Goal: Task Accomplishment & Management: Manage account settings

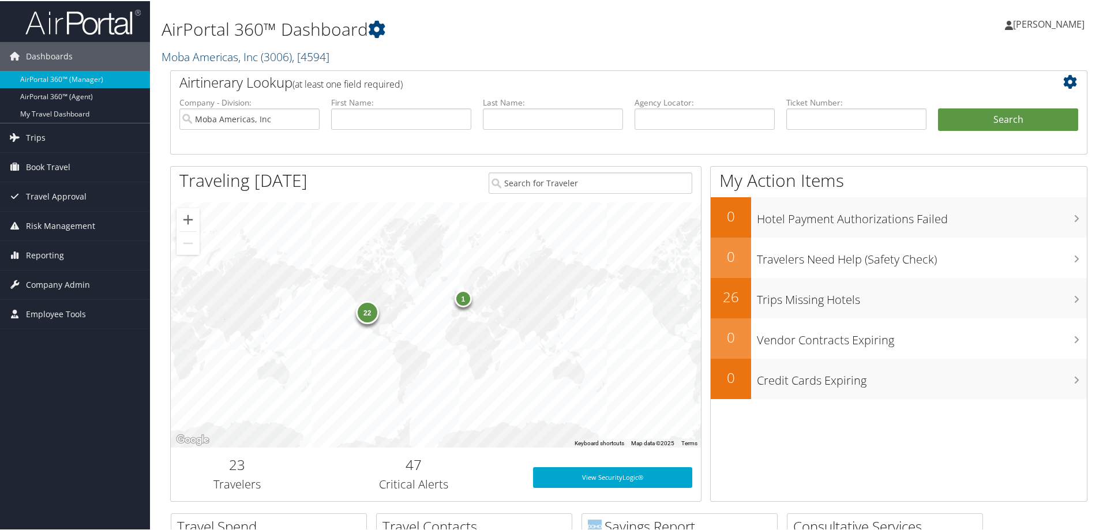
click at [200, 58] on link "Moba Americas, Inc ( 3006 ) , [ 4594 ]" at bounding box center [246, 56] width 168 height 16
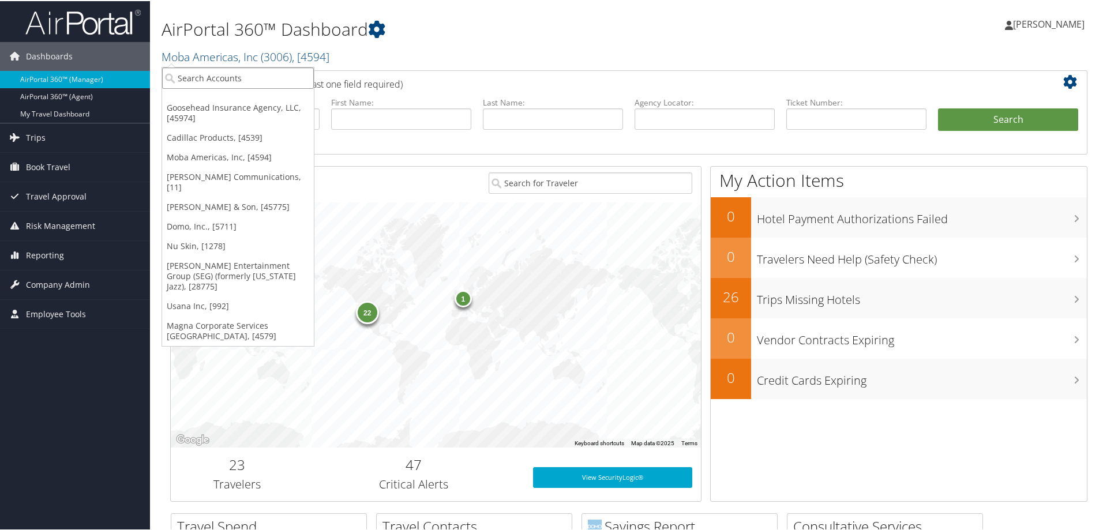
click at [203, 74] on input "search" at bounding box center [238, 76] width 152 height 21
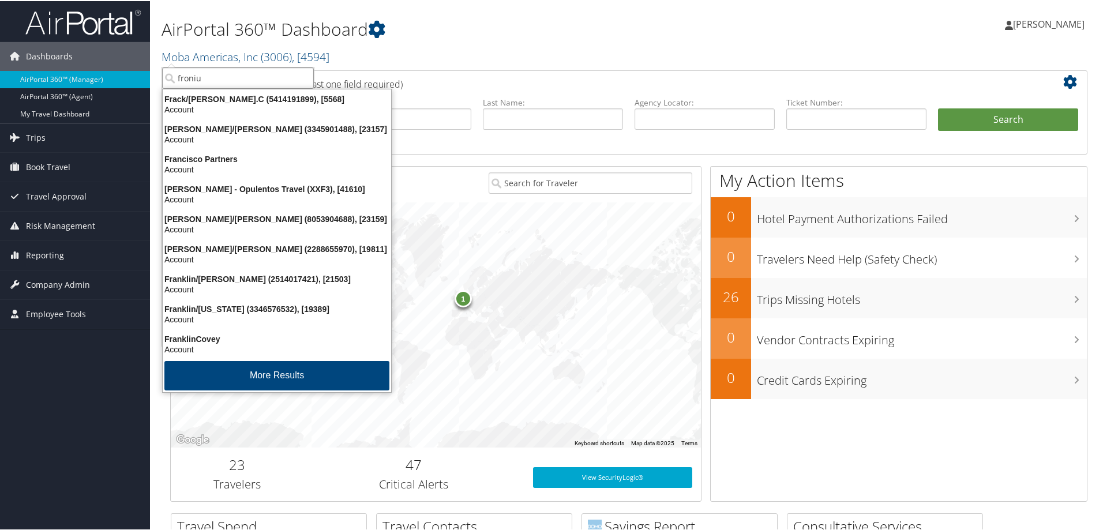
type input "fronius"
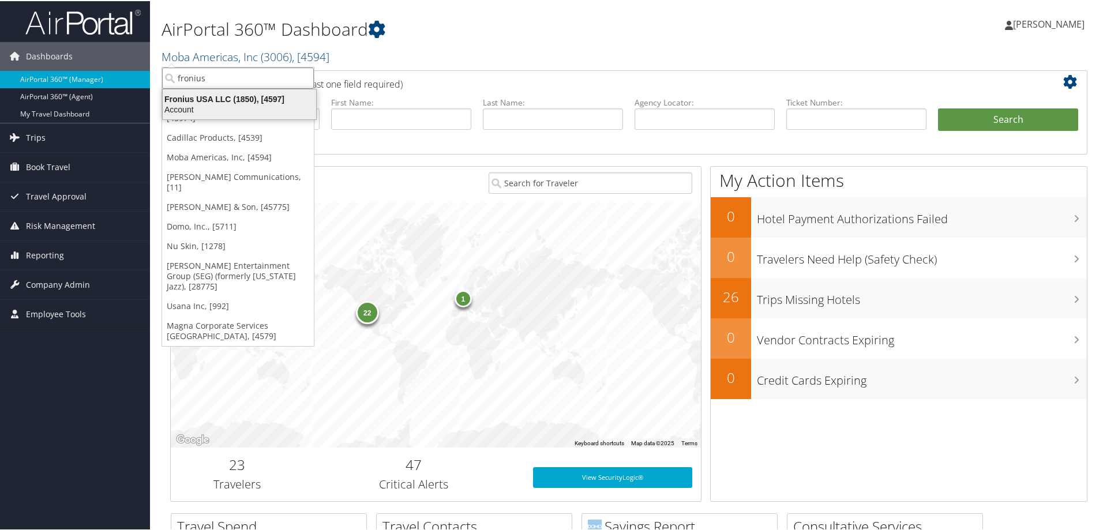
click at [211, 100] on div "Fronius USA LLC (1850), [4597]" at bounding box center [239, 98] width 167 height 10
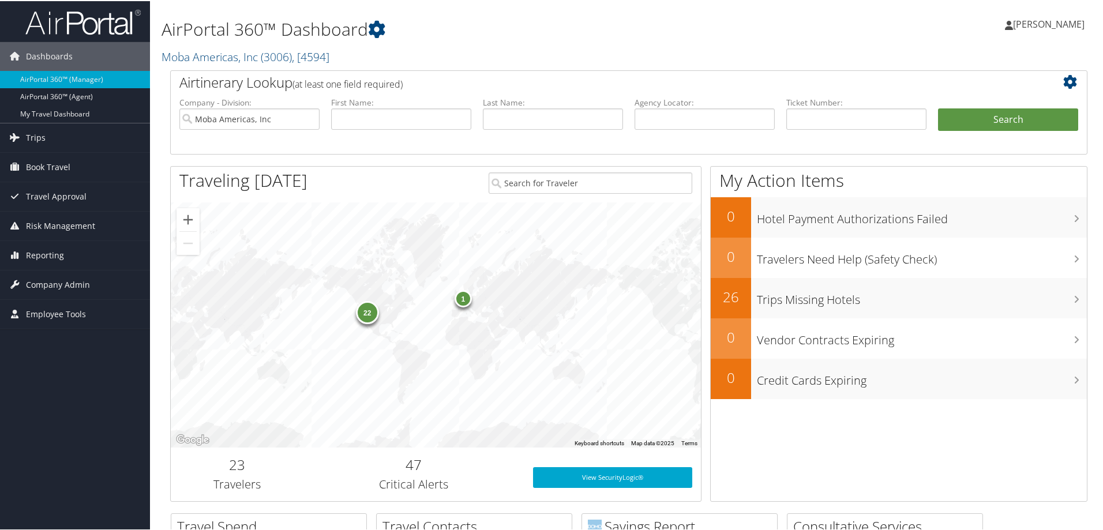
drag, startPoint x: 515, startPoint y: 32, endPoint x: 462, endPoint y: 45, distance: 55.2
click at [512, 32] on h1 "AirPortal 360™ Dashboard" at bounding box center [473, 28] width 623 height 24
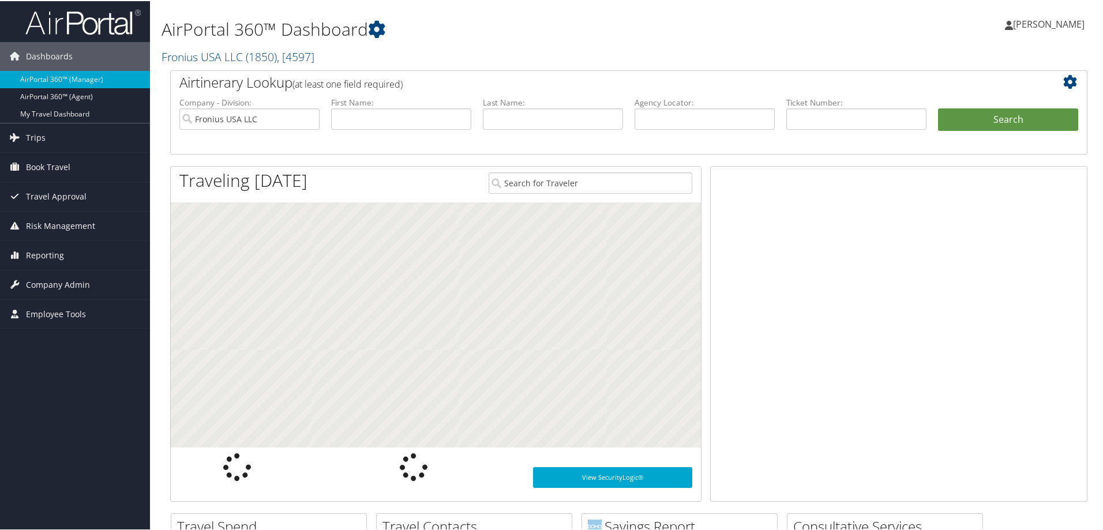
click at [53, 278] on span "Company Admin" at bounding box center [58, 284] width 64 height 29
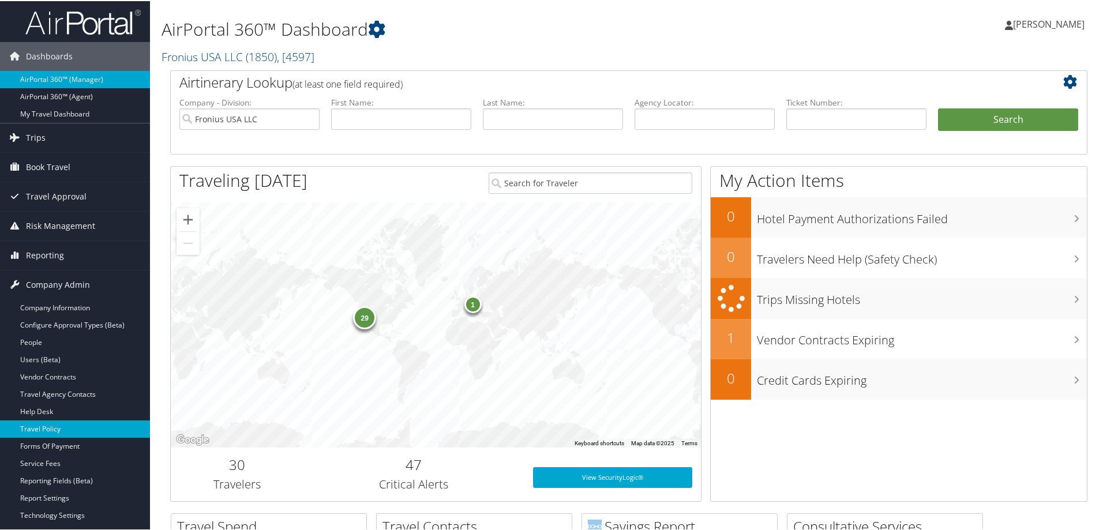
click at [72, 427] on link "Travel Policy" at bounding box center [75, 428] width 150 height 17
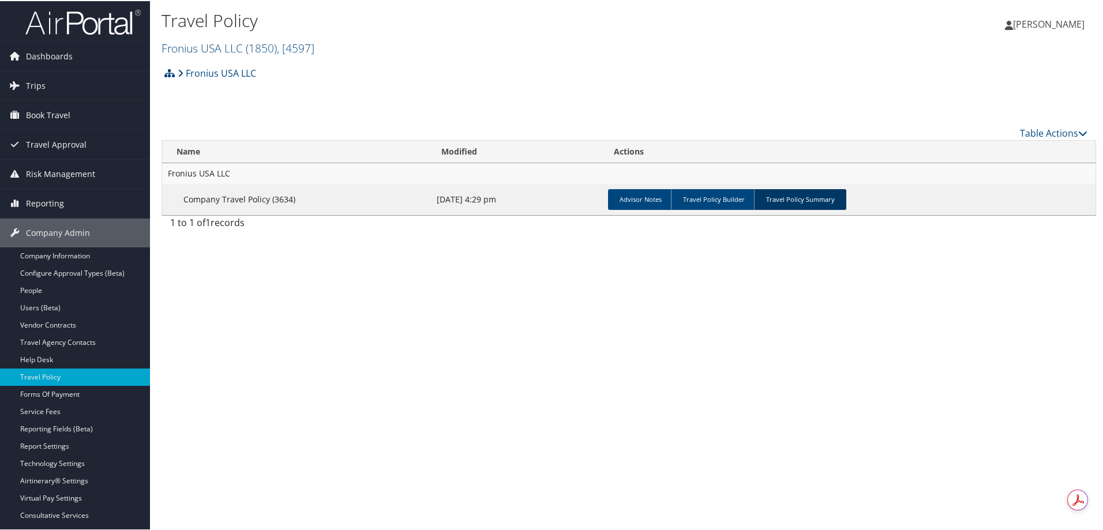
click at [789, 203] on link "Travel Policy Summary" at bounding box center [800, 198] width 92 height 21
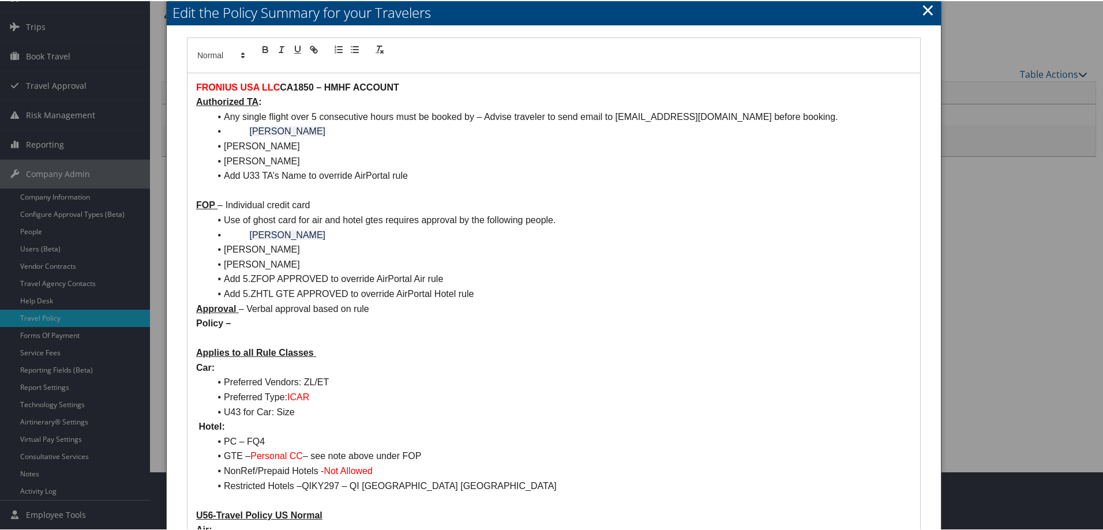
scroll to position [58, 0]
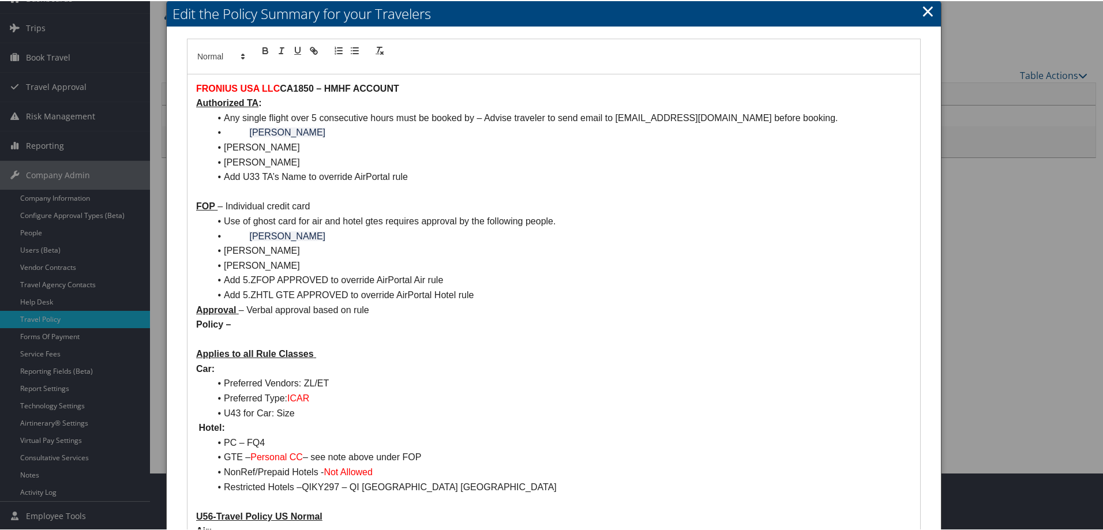
click at [925, 10] on link "×" at bounding box center [928, 9] width 13 height 23
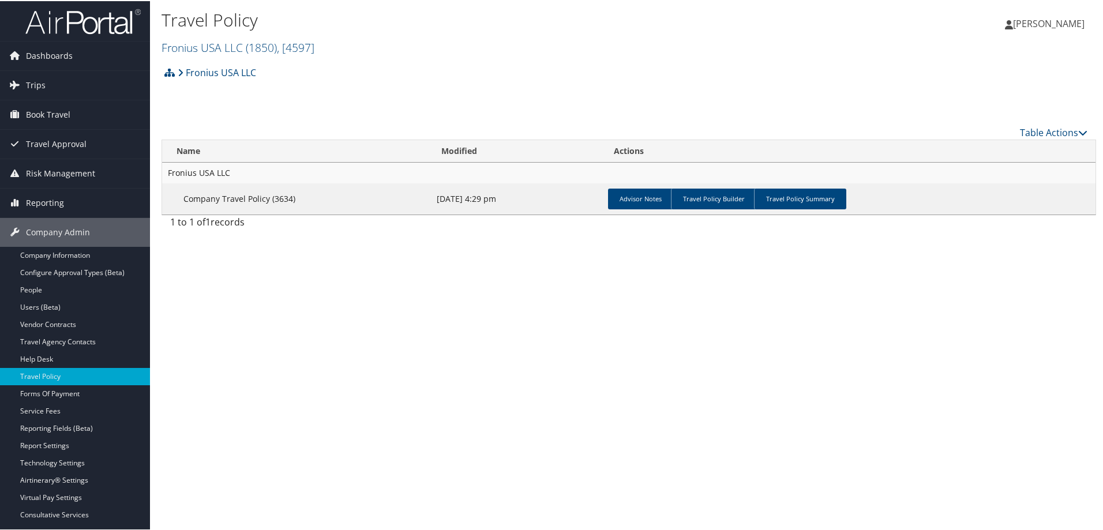
scroll to position [0, 0]
click at [199, 40] on link "Fronius USA LLC ( 1850 ) , [ 4597 ]" at bounding box center [238, 47] width 153 height 16
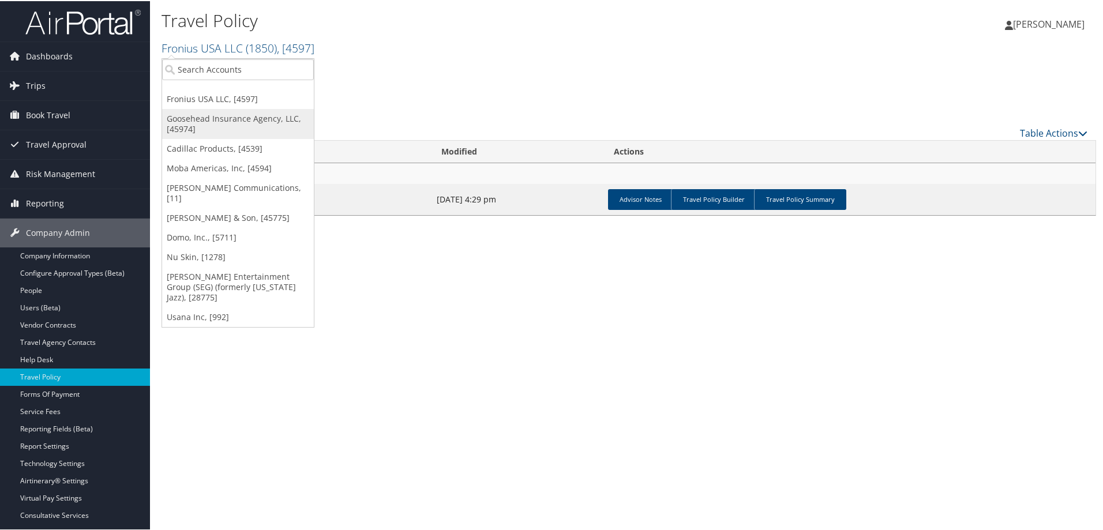
click at [203, 117] on link "Goosehead Insurance Agency, LLC, [45974]" at bounding box center [238, 123] width 152 height 30
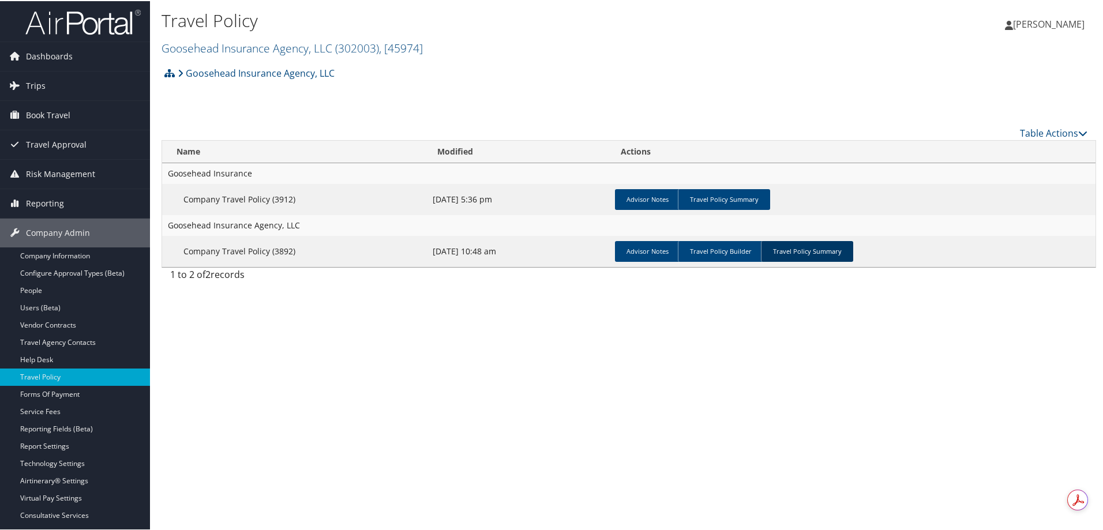
click at [830, 250] on link "Travel Policy Summary" at bounding box center [807, 250] width 92 height 21
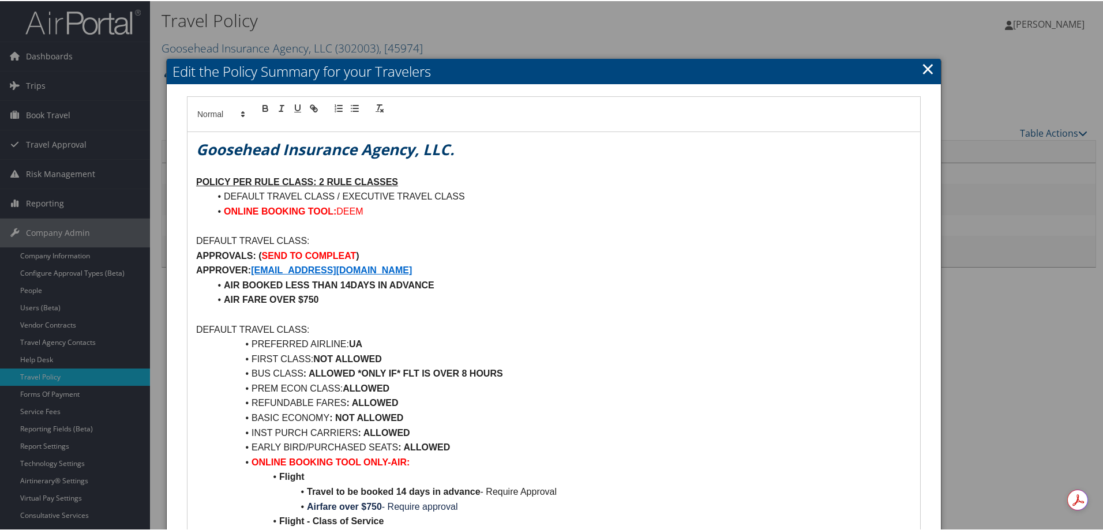
click at [922, 61] on link "×" at bounding box center [928, 67] width 13 height 23
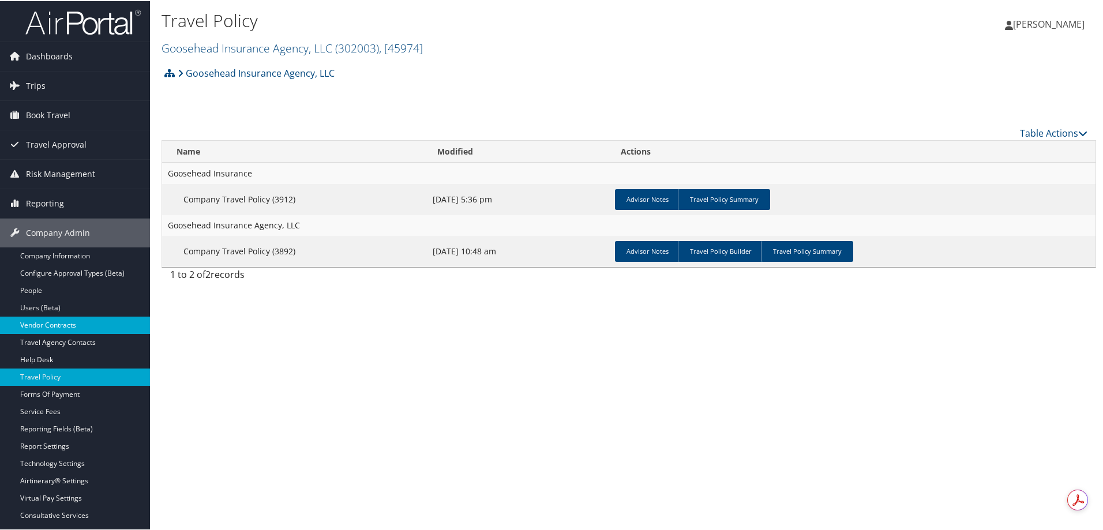
click at [48, 320] on link "Vendor Contracts" at bounding box center [75, 324] width 150 height 17
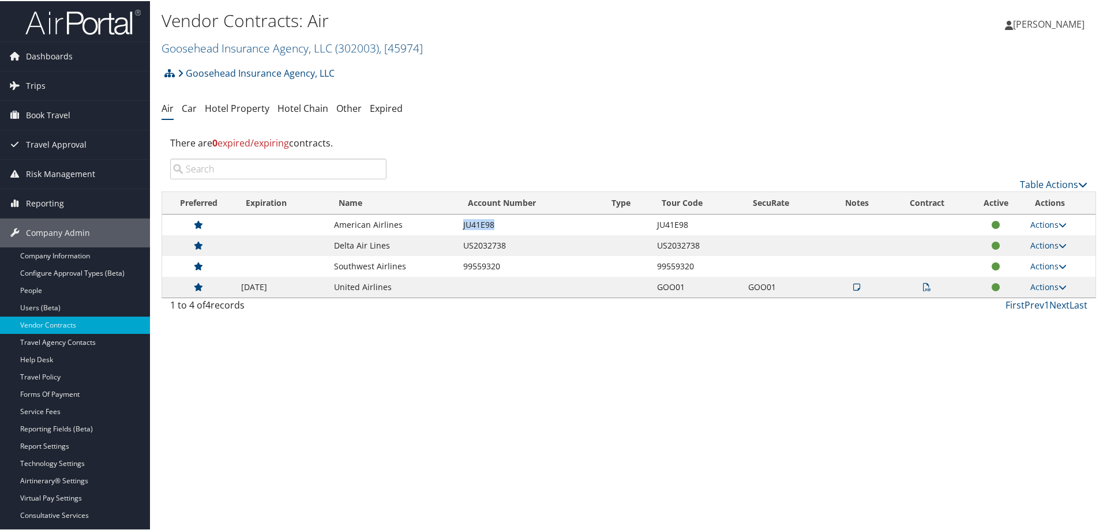
drag, startPoint x: 515, startPoint y: 225, endPoint x: 426, endPoint y: 225, distance: 88.9
click at [426, 225] on tr "American Airlines JU41E98 JU41E98 Actions View Contracts Edit Contract Delete" at bounding box center [629, 224] width 934 height 21
copy tr "JU41E98"
click at [595, 125] on div "Goosehead Insurance Agency, LLC Account Structure Goosehead Insurance Agency, L…" at bounding box center [629, 189] width 935 height 257
click at [599, 122] on div "Goosehead Insurance Agency, LLC Account Structure Goosehead Insurance Agency, L…" at bounding box center [629, 189] width 935 height 257
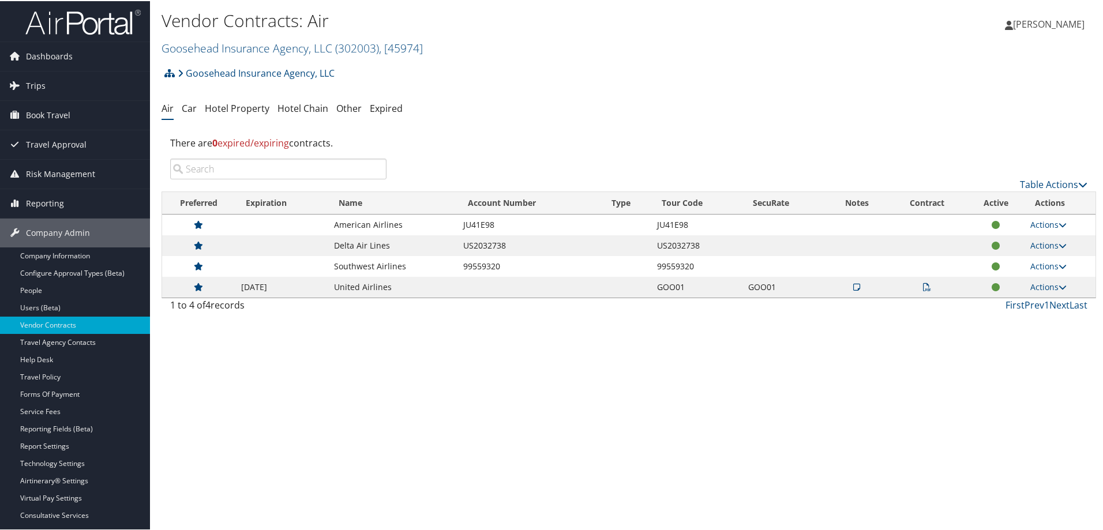
click at [614, 116] on ul "Air Car Hotel Property Hotel Chain Other Expired" at bounding box center [629, 108] width 935 height 21
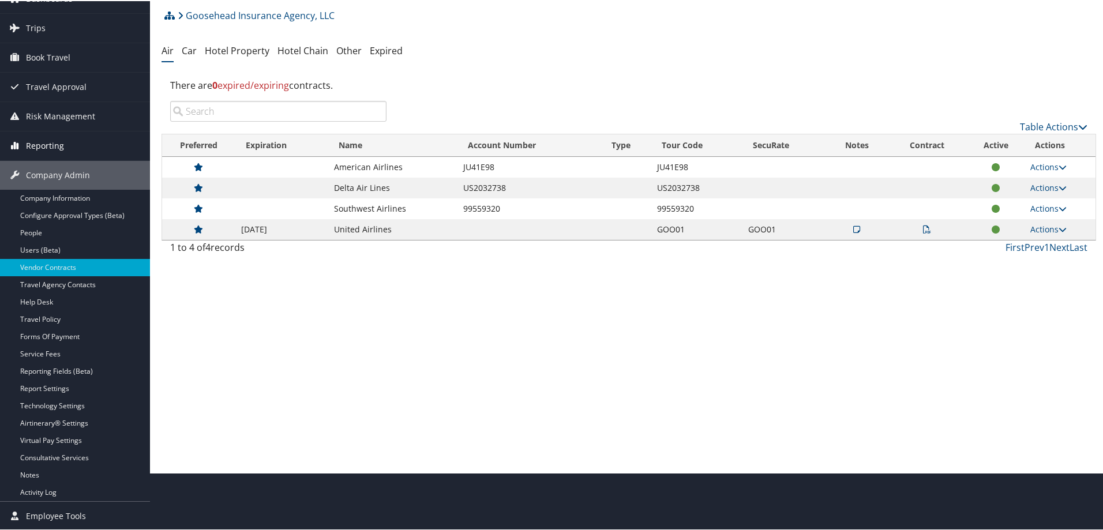
click at [44, 143] on span "Reporting" at bounding box center [45, 144] width 38 height 29
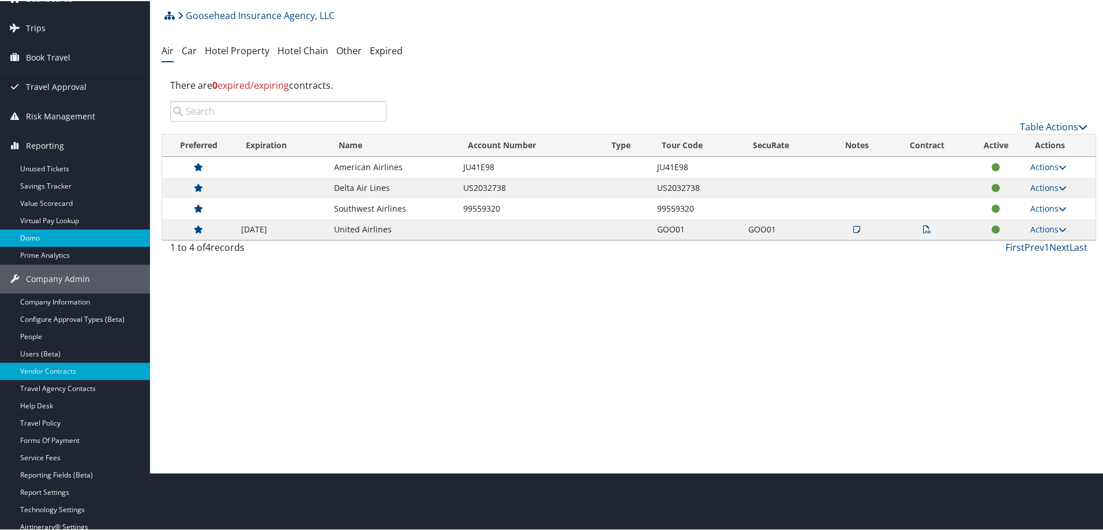
click at [54, 233] on link "Domo" at bounding box center [75, 237] width 150 height 17
